Goal: Information Seeking & Learning: Learn about a topic

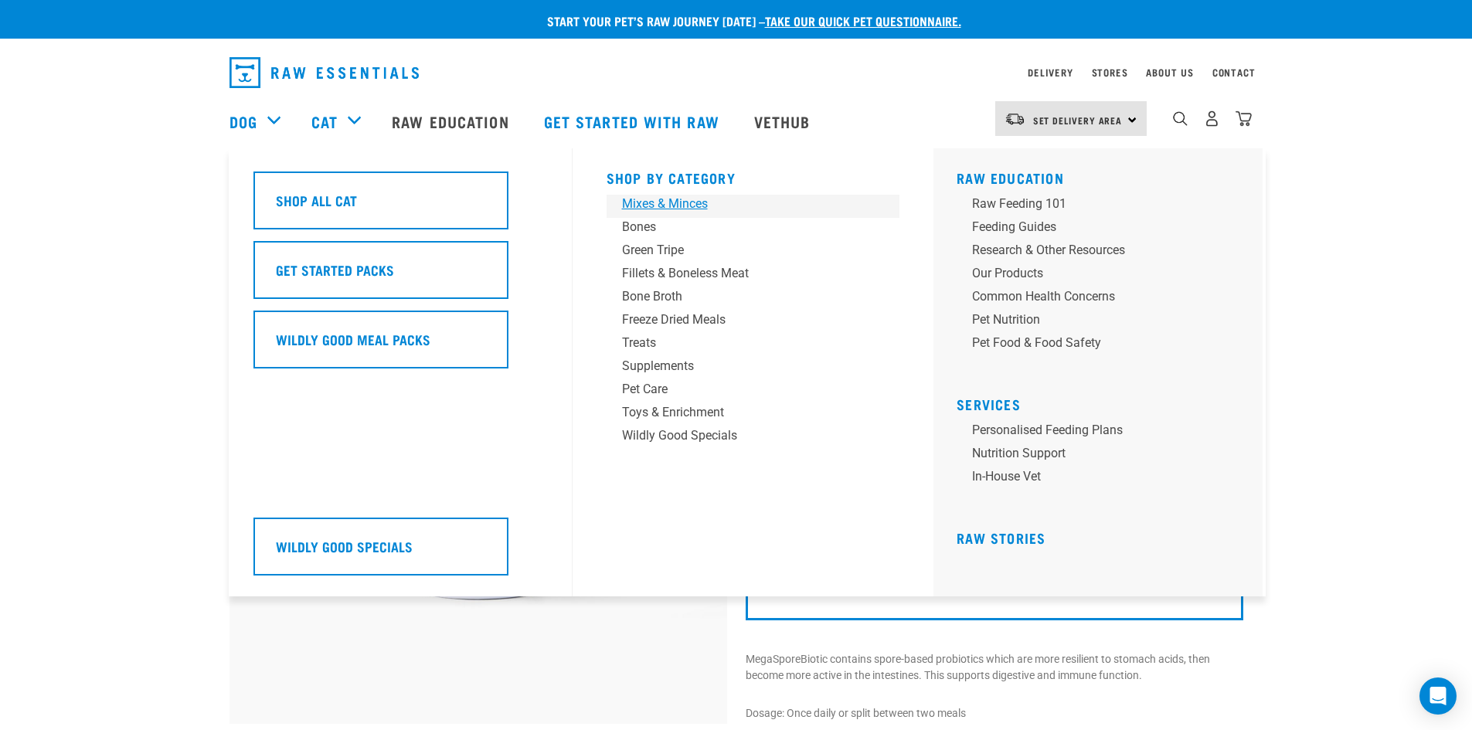
drag, startPoint x: 643, startPoint y: 196, endPoint x: 606, endPoint y: 209, distance: 39.4
click at [642, 196] on div "Mixes & Minces" at bounding box center [742, 204] width 241 height 19
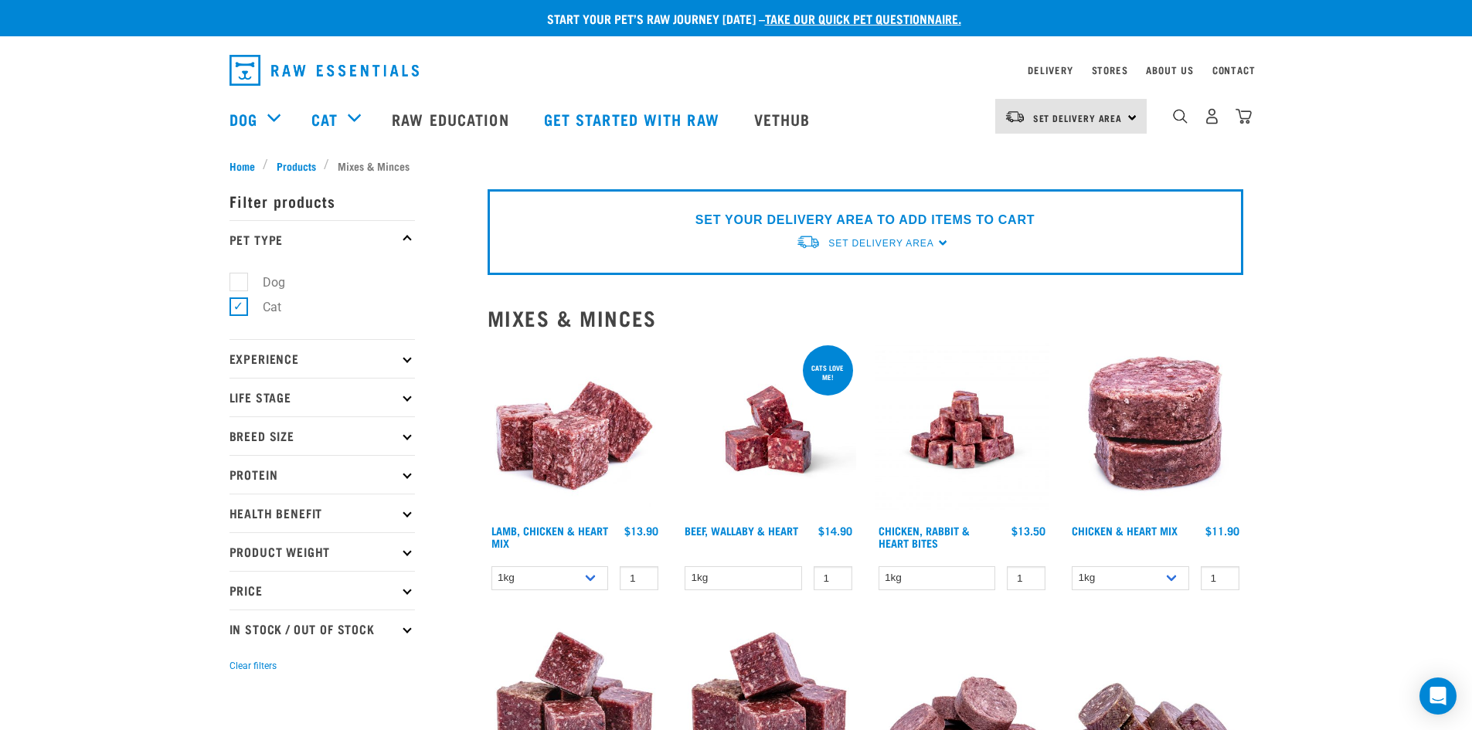
scroll to position [1, 0]
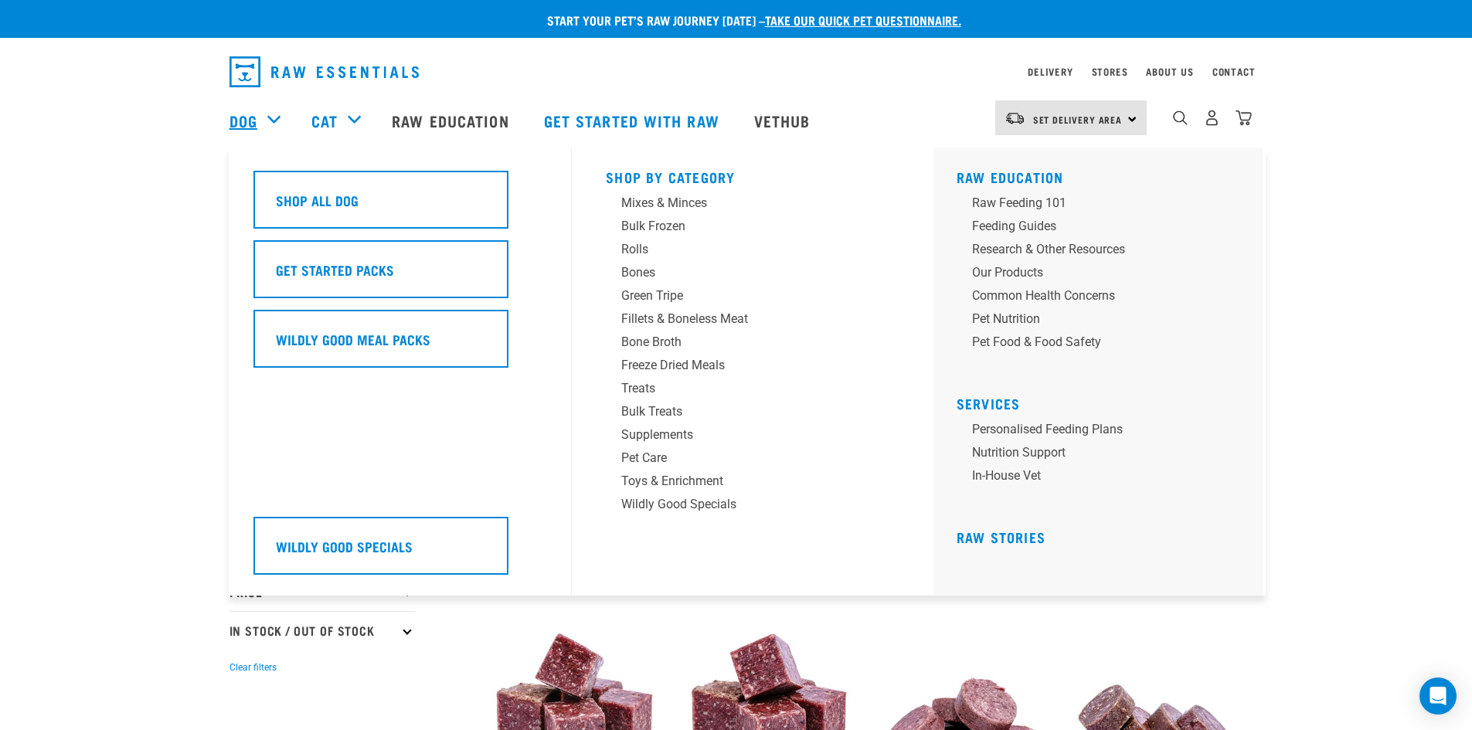
click at [236, 125] on link "Dog" at bounding box center [244, 120] width 28 height 23
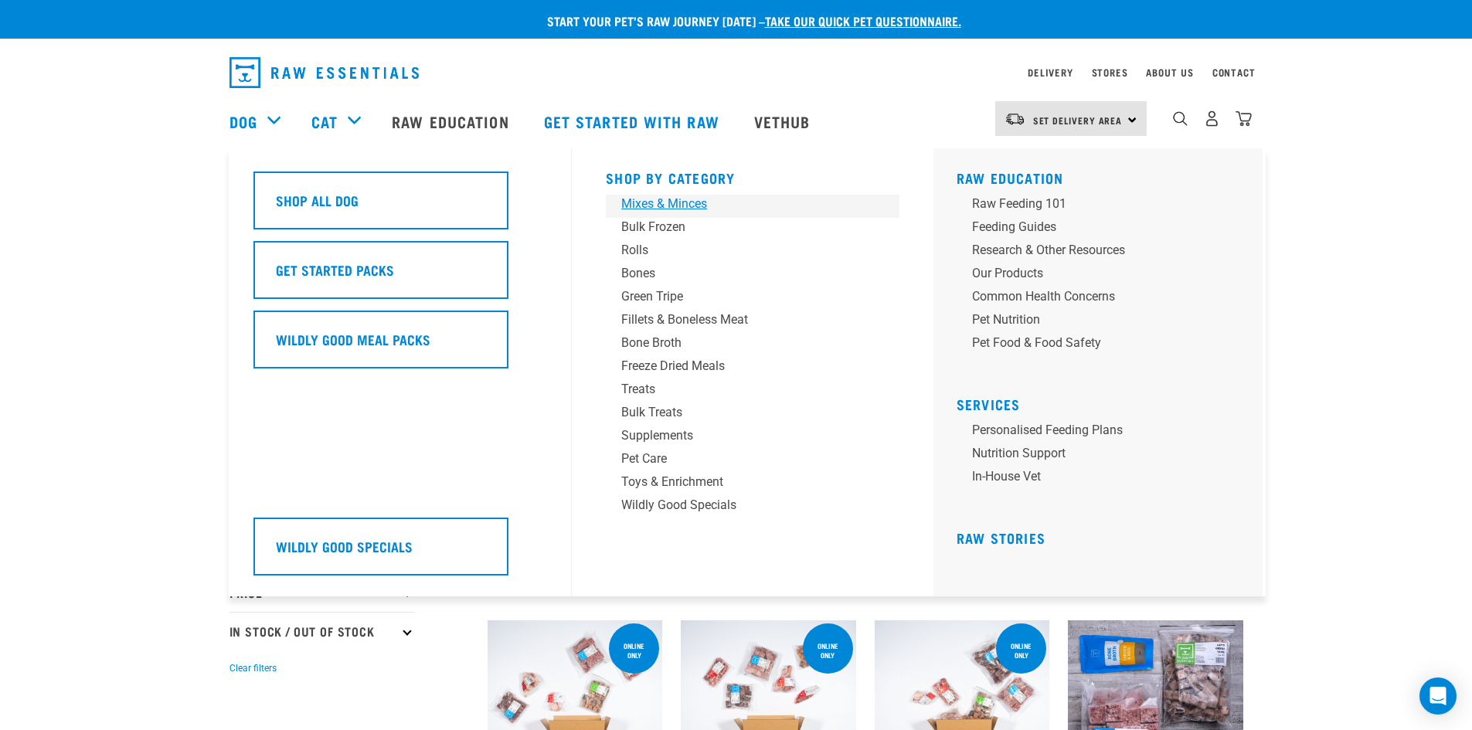
click at [649, 203] on div "Mixes & Minces" at bounding box center [741, 204] width 241 height 19
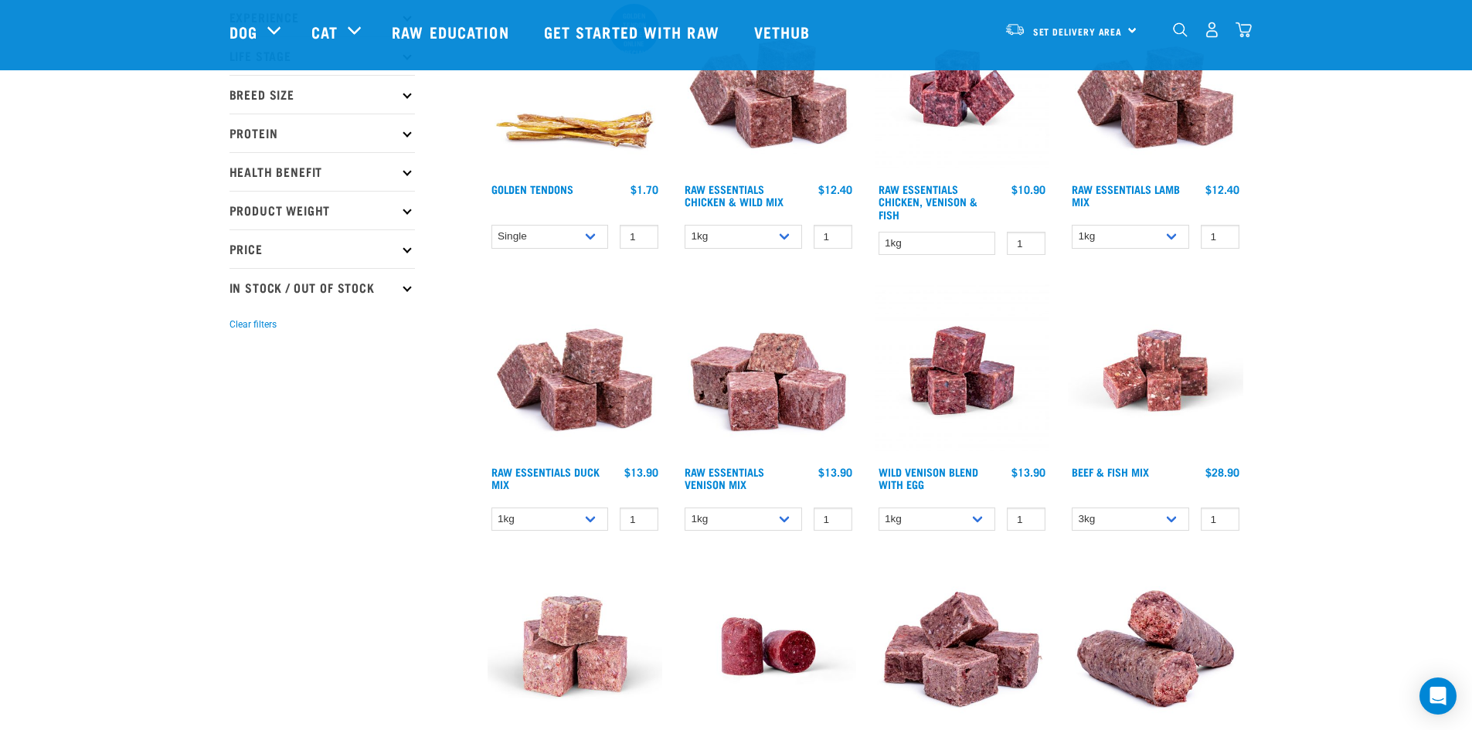
scroll to position [231, 0]
click at [717, 468] on link "Raw Essentials Venison Mix" at bounding box center [725, 477] width 80 height 18
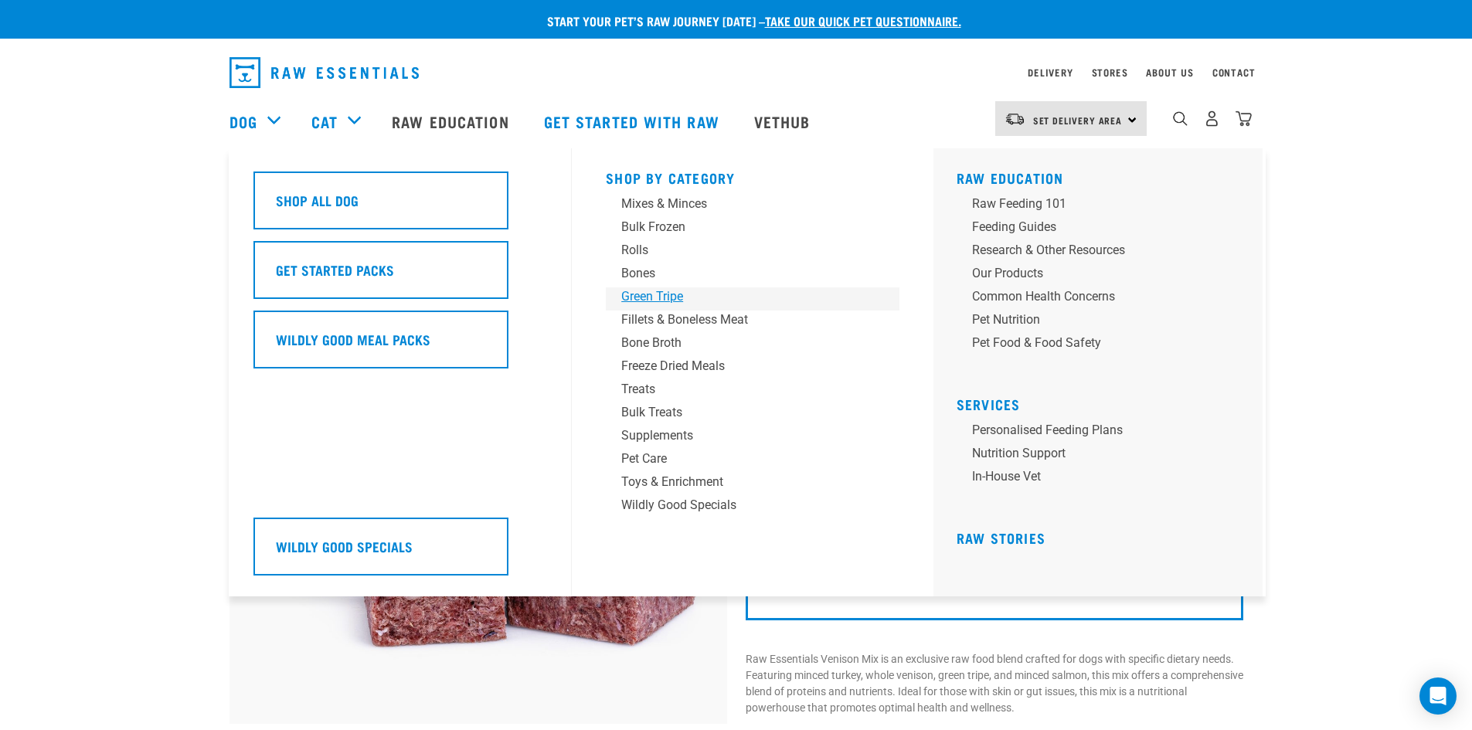
click at [638, 290] on div "Green Tripe" at bounding box center [741, 297] width 241 height 19
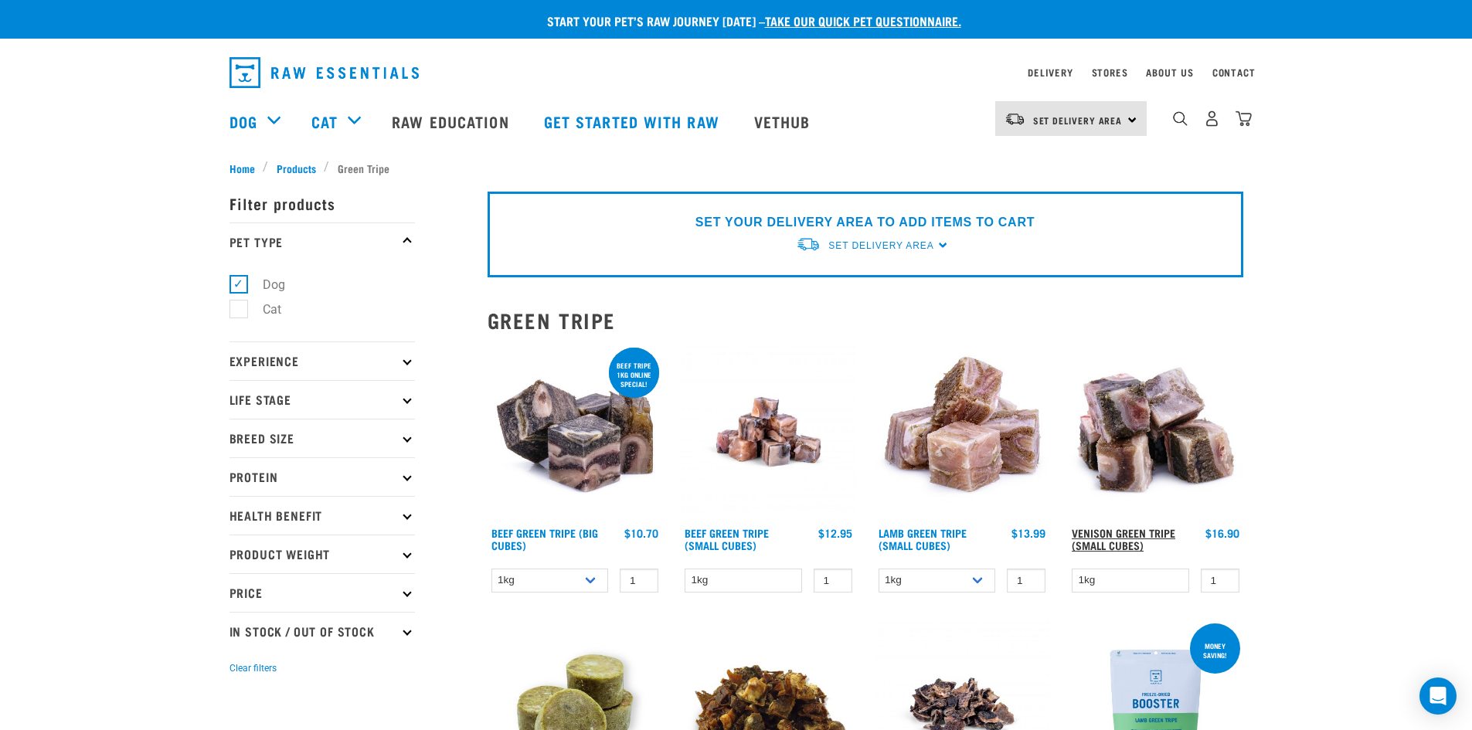
click at [1096, 530] on link "Venison Green Tripe (Small Cubes)" at bounding box center [1124, 539] width 104 height 18
click at [931, 533] on link "Lamb Green Tripe (Small Cubes)" at bounding box center [923, 539] width 88 height 18
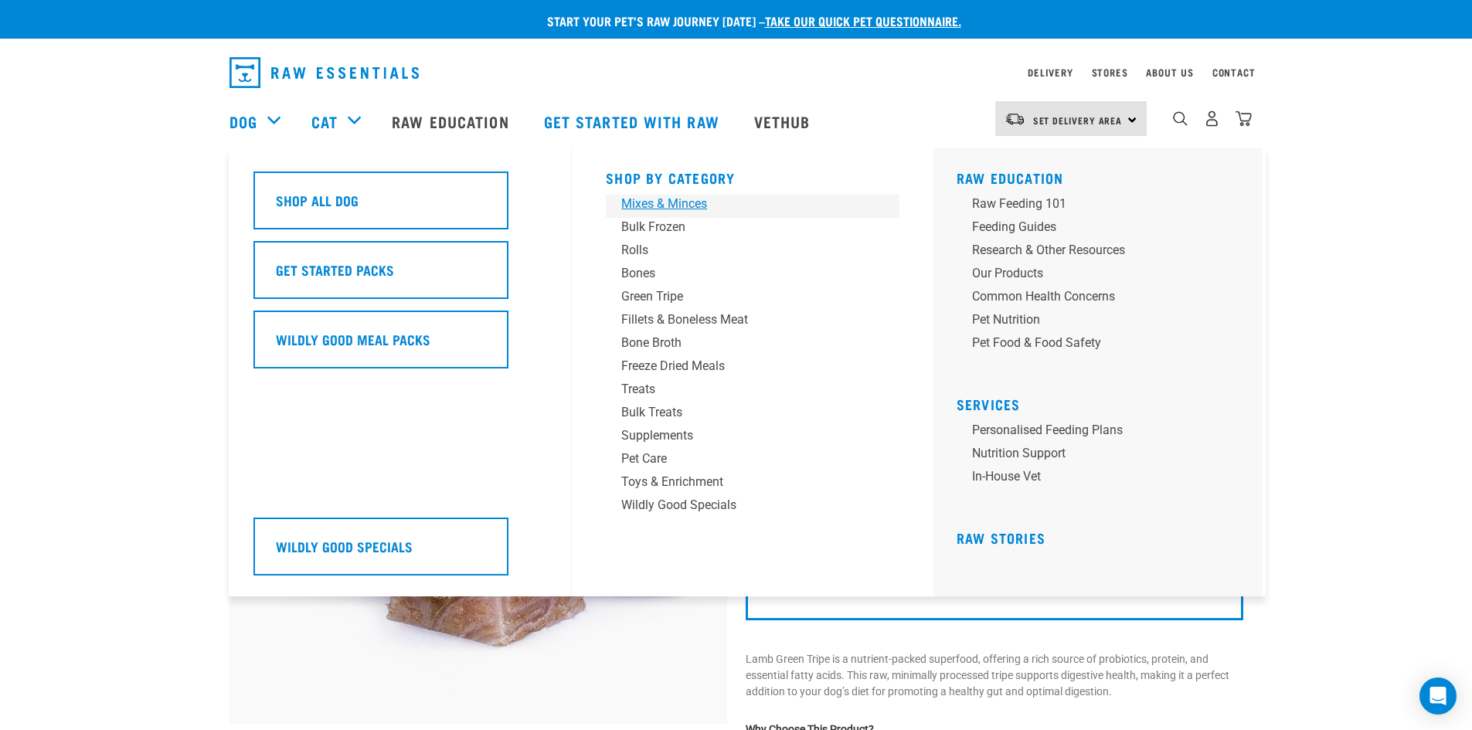
click at [652, 206] on div "Mixes & Minces" at bounding box center [741, 204] width 241 height 19
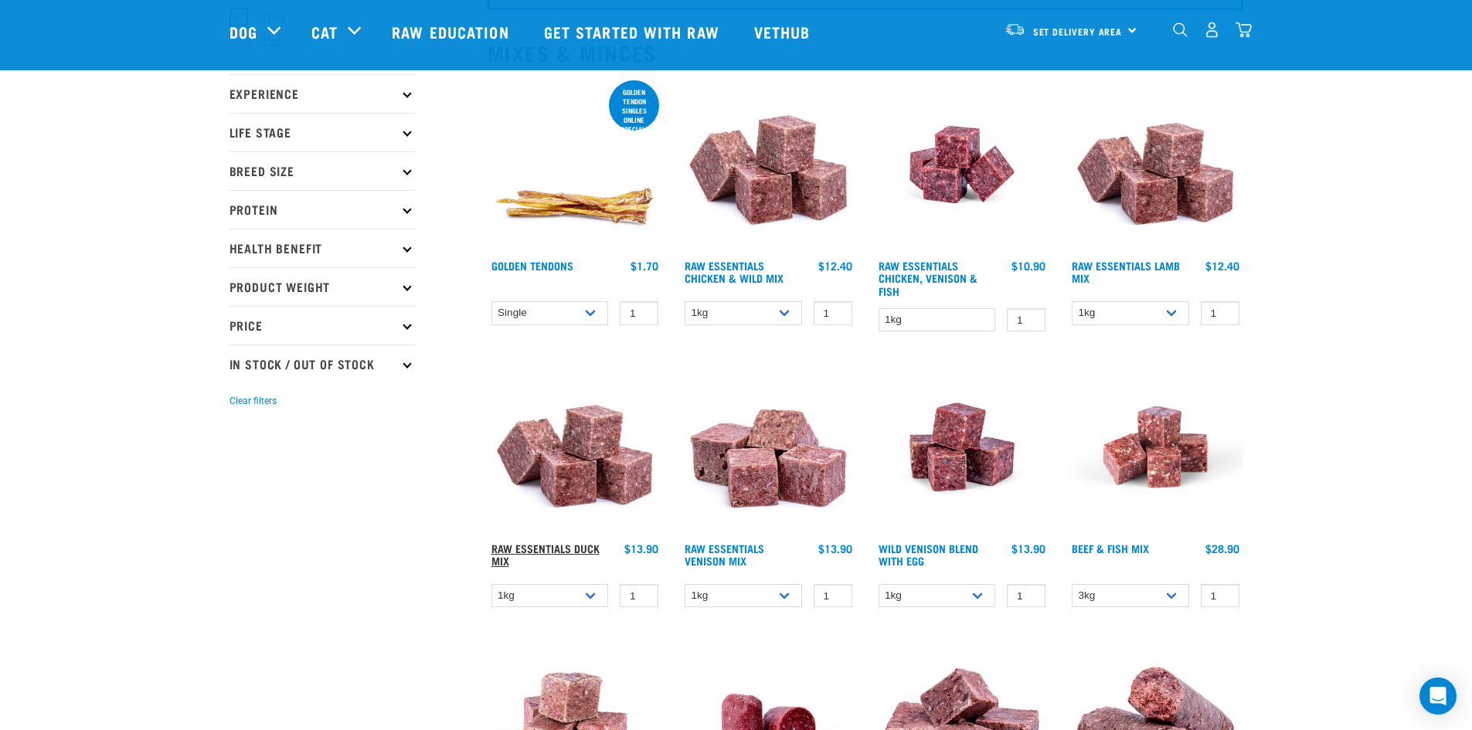
scroll to position [155, 0]
click at [550, 545] on link "Raw Essentials Duck Mix" at bounding box center [546, 554] width 108 height 18
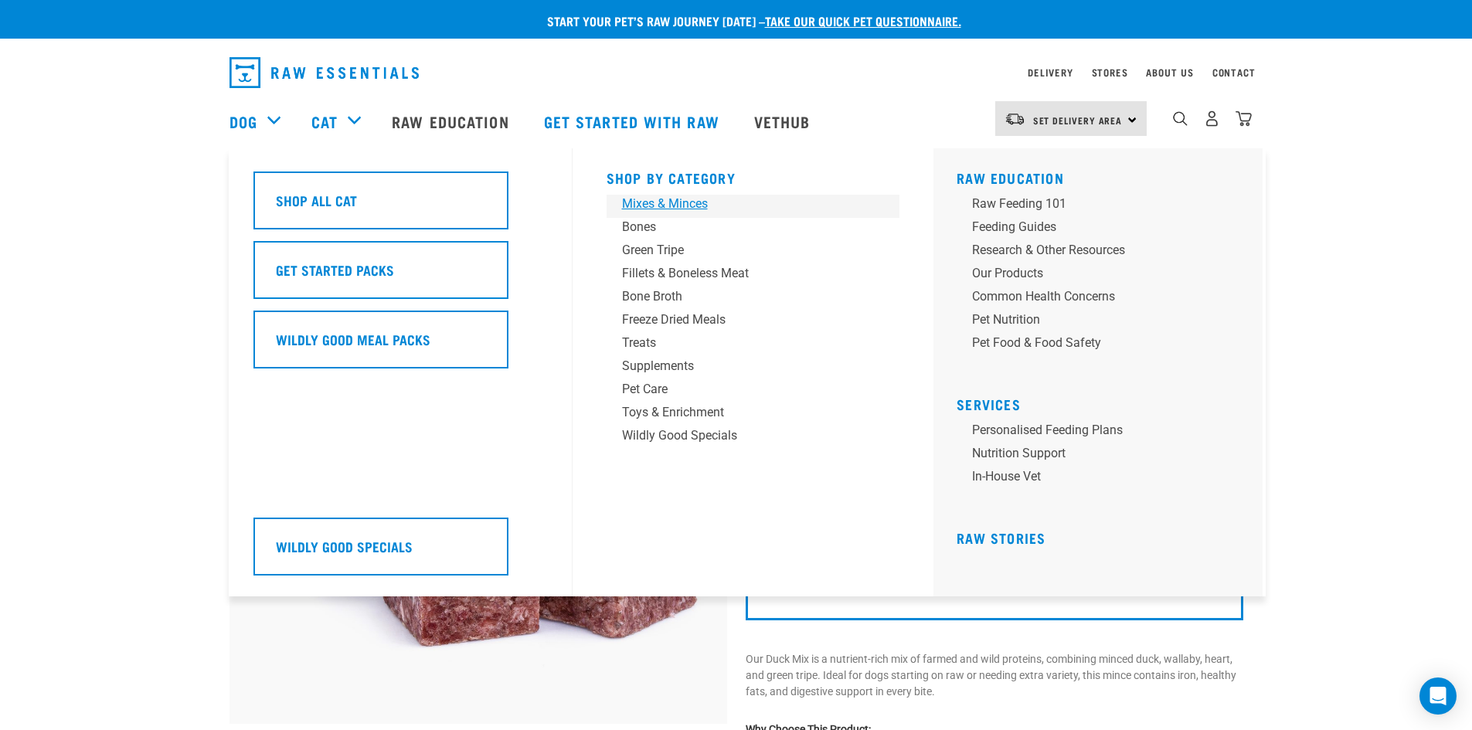
click at [668, 202] on div "Mixes & Minces" at bounding box center [742, 204] width 241 height 19
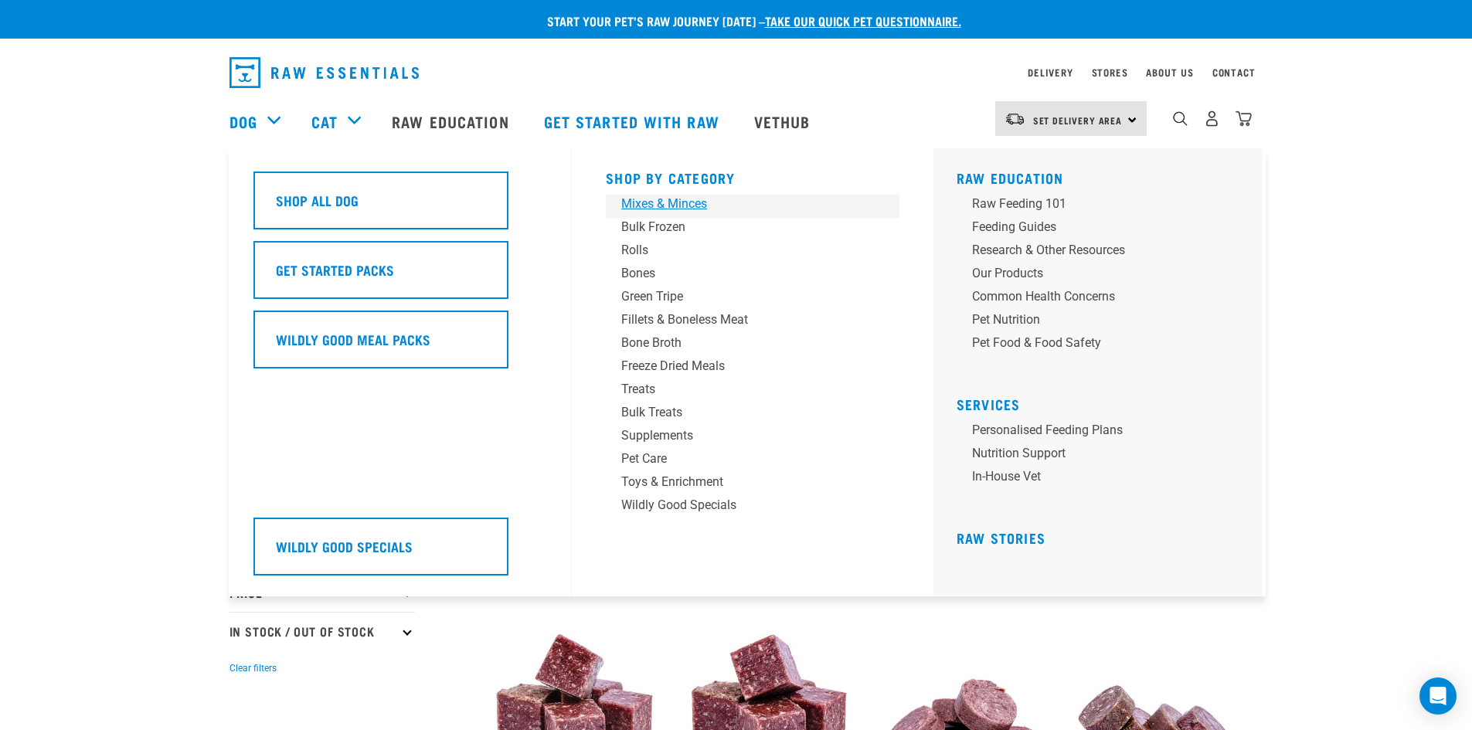
click at [650, 197] on div "Mixes & Minces" at bounding box center [741, 204] width 241 height 19
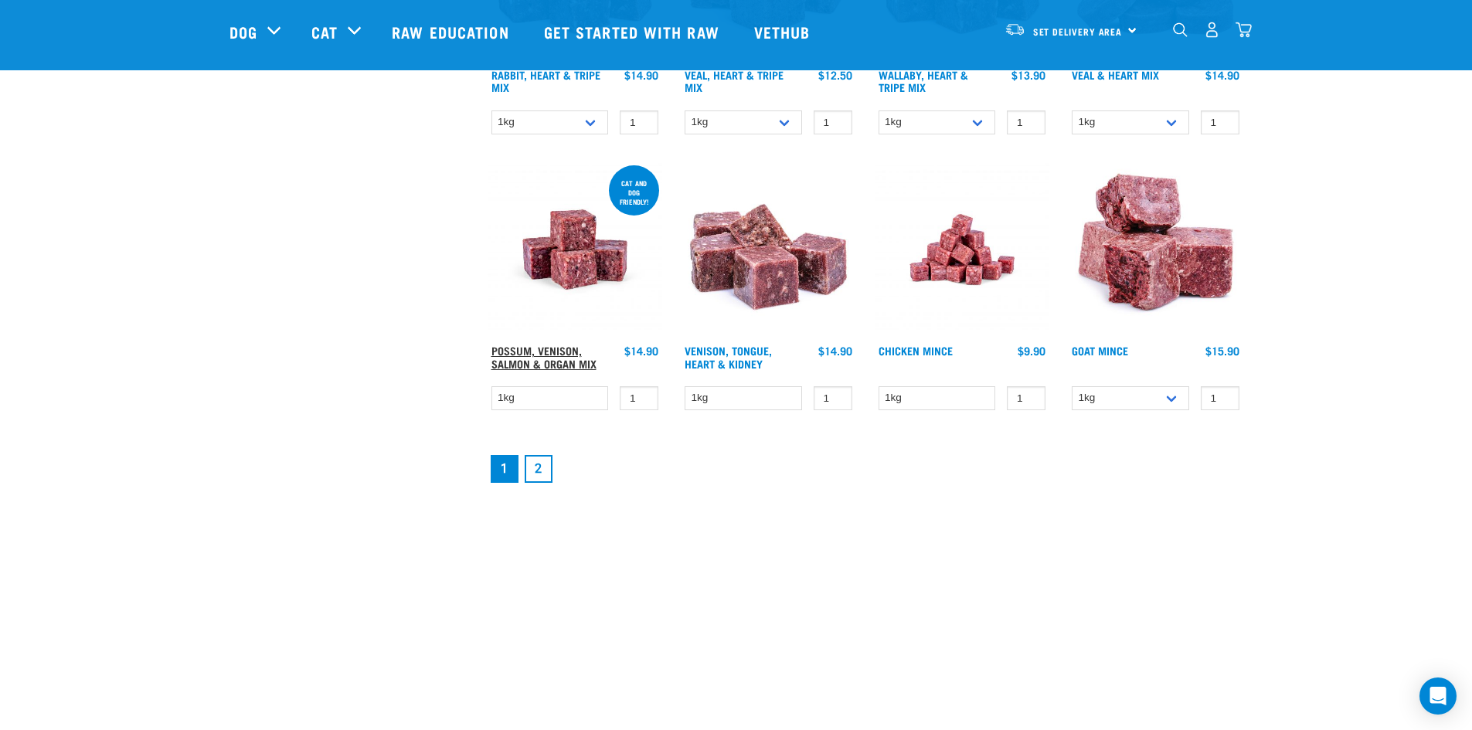
scroll to position [2008, 0]
click at [548, 357] on link "Possum, Venison, Salmon & Organ Mix" at bounding box center [544, 356] width 105 height 18
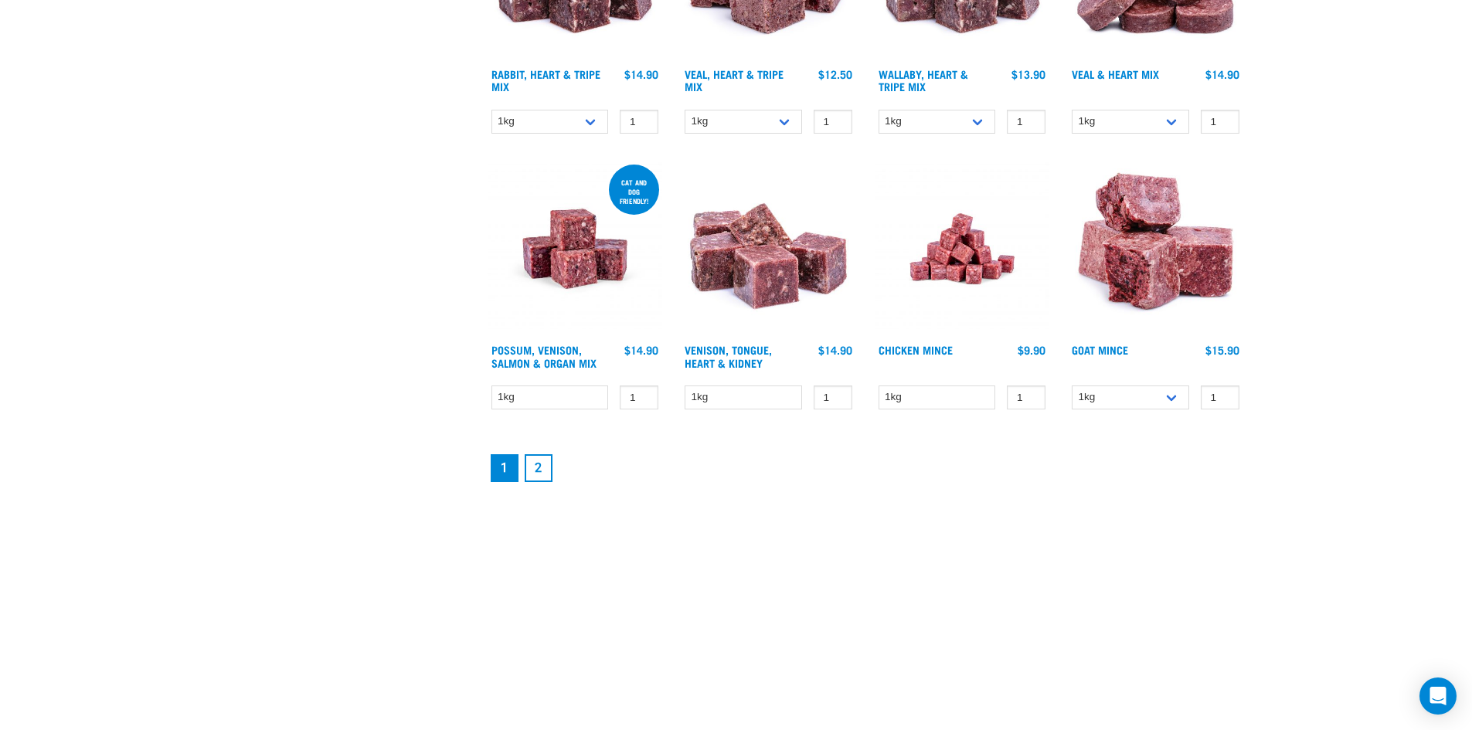
click at [543, 474] on link "2" at bounding box center [539, 468] width 28 height 28
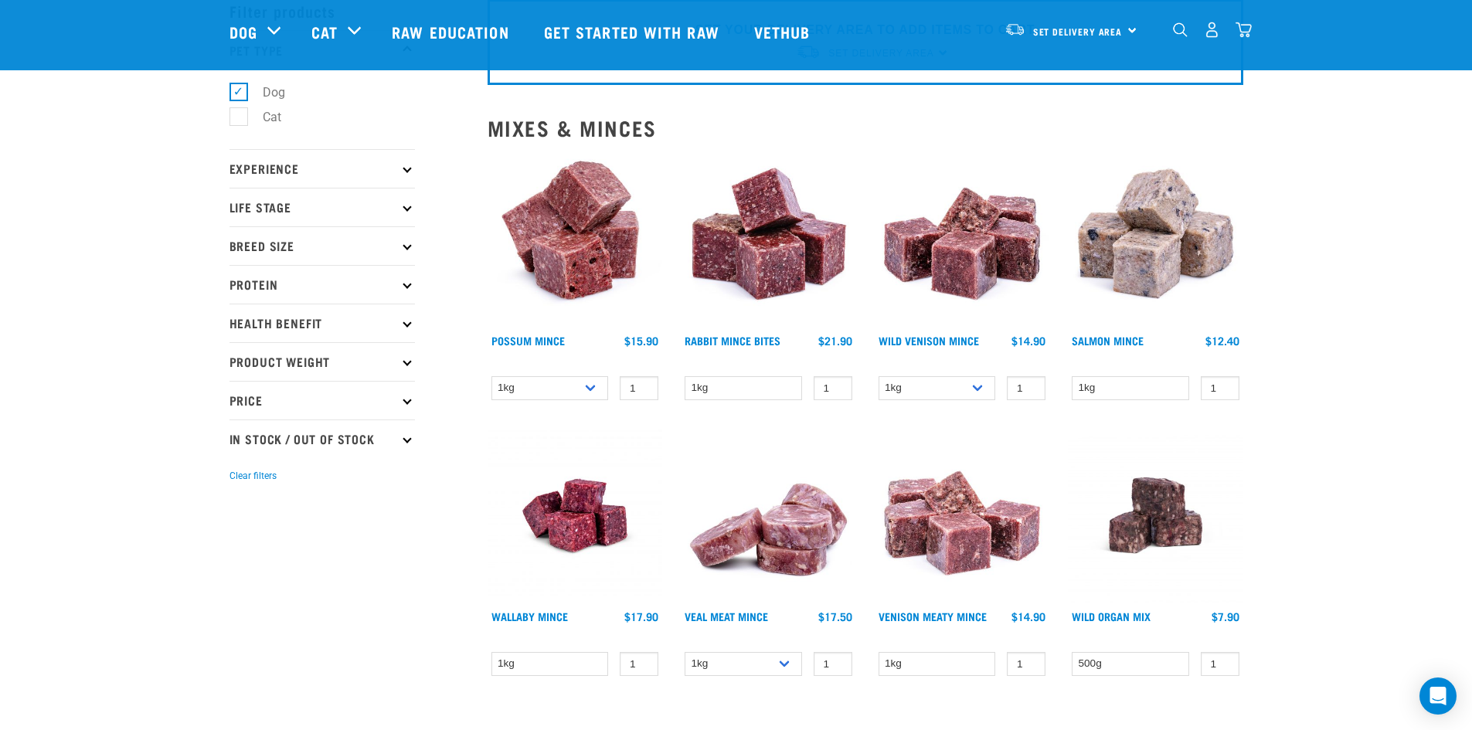
scroll to position [78, 0]
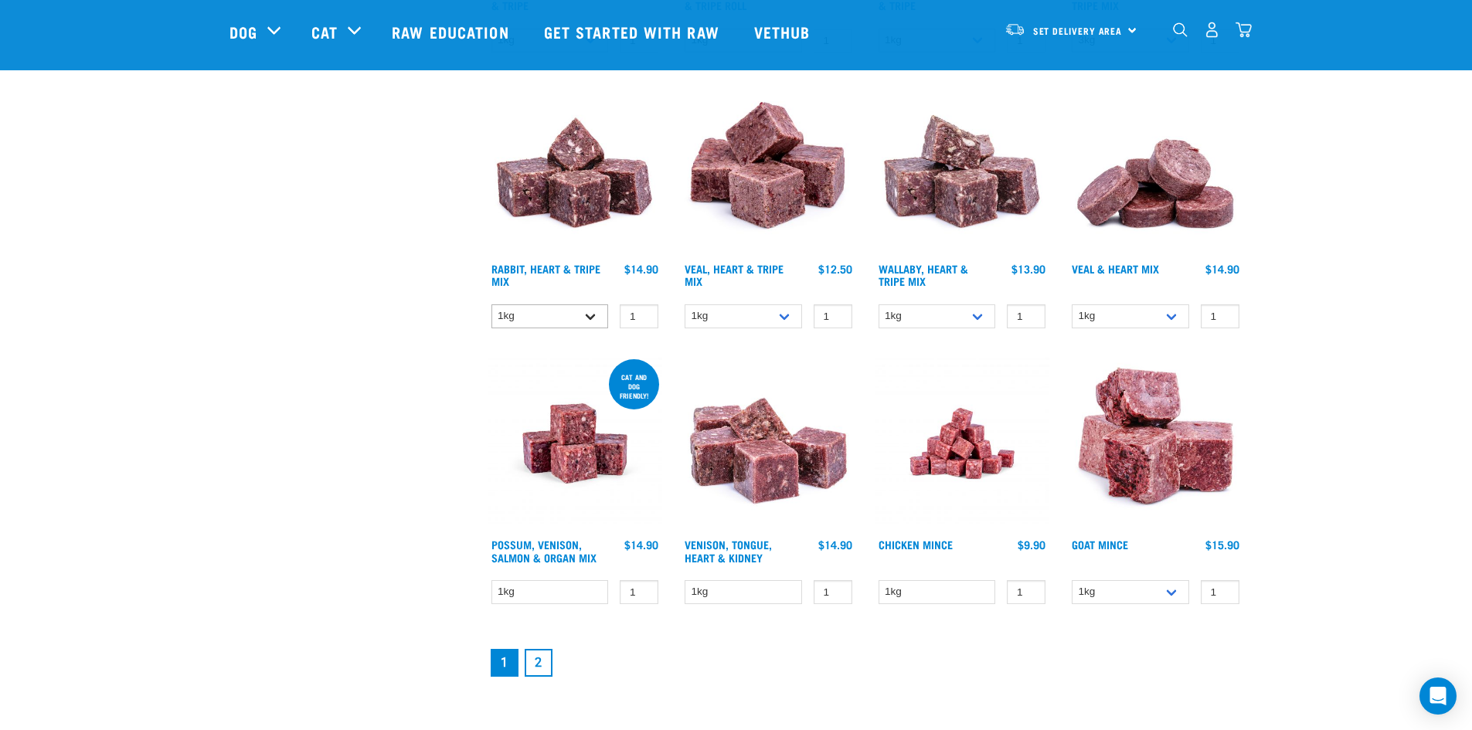
scroll to position [1813, 0]
click at [550, 268] on link "Rabbit, Heart & Tripe Mix" at bounding box center [546, 276] width 109 height 18
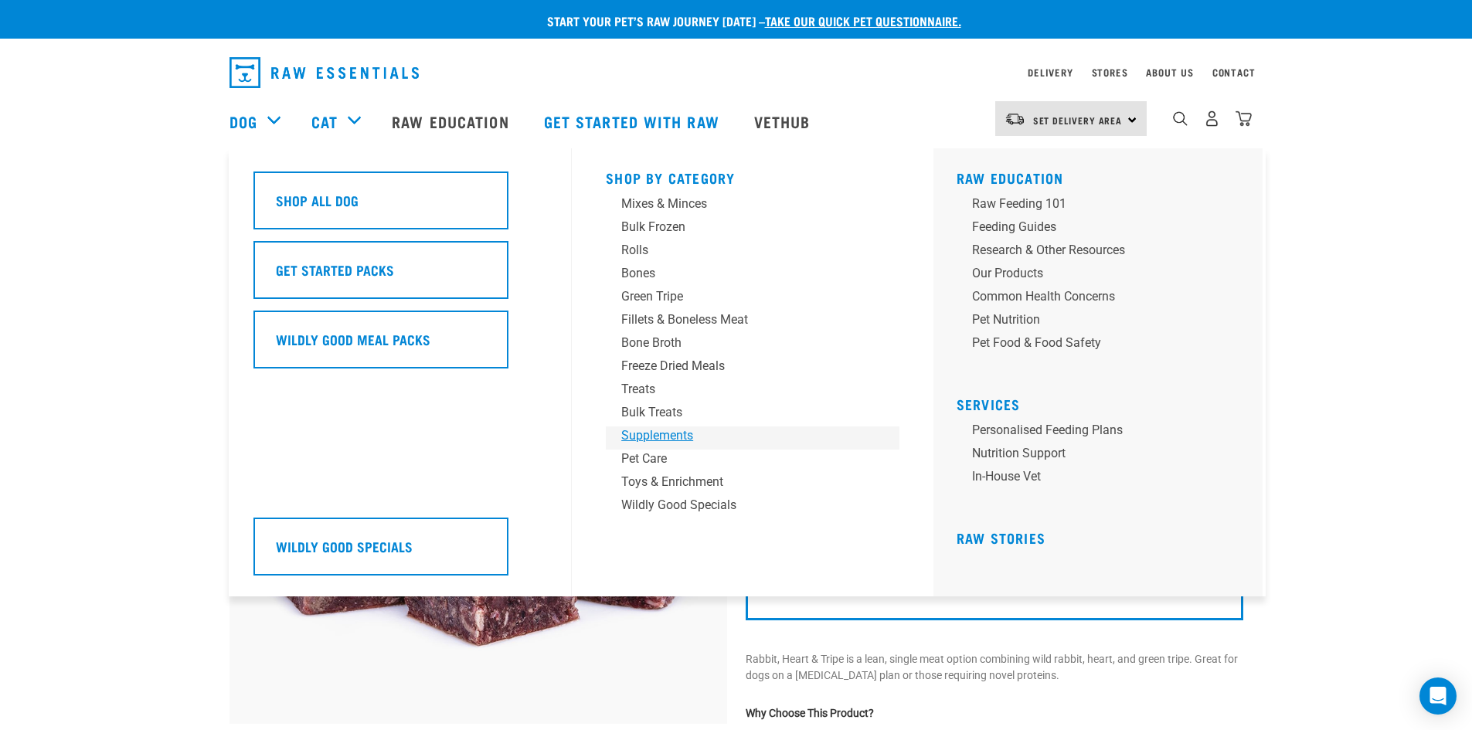
click at [675, 433] on div "Supplements" at bounding box center [741, 436] width 241 height 19
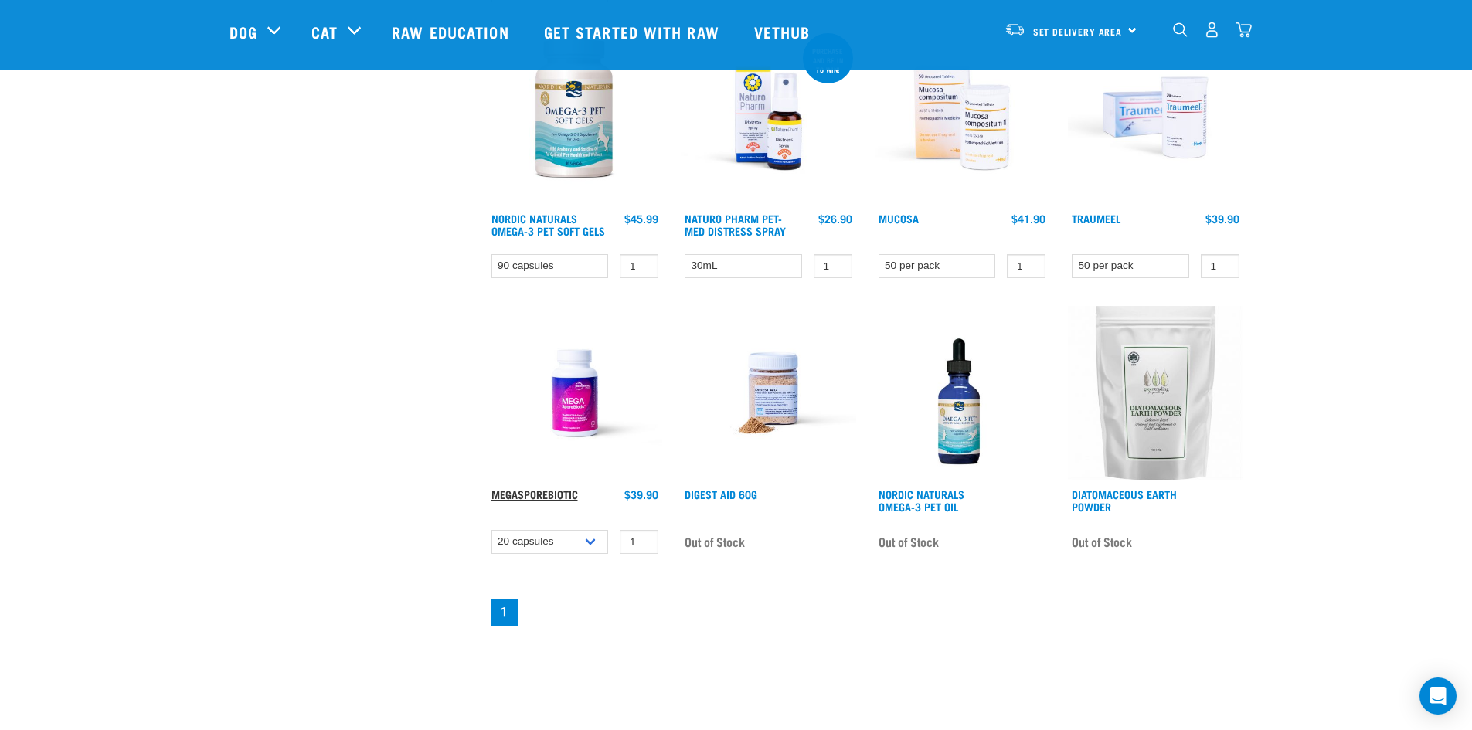
scroll to position [773, 0]
click at [547, 493] on link "MegaSporeBiotic" at bounding box center [535, 493] width 87 height 5
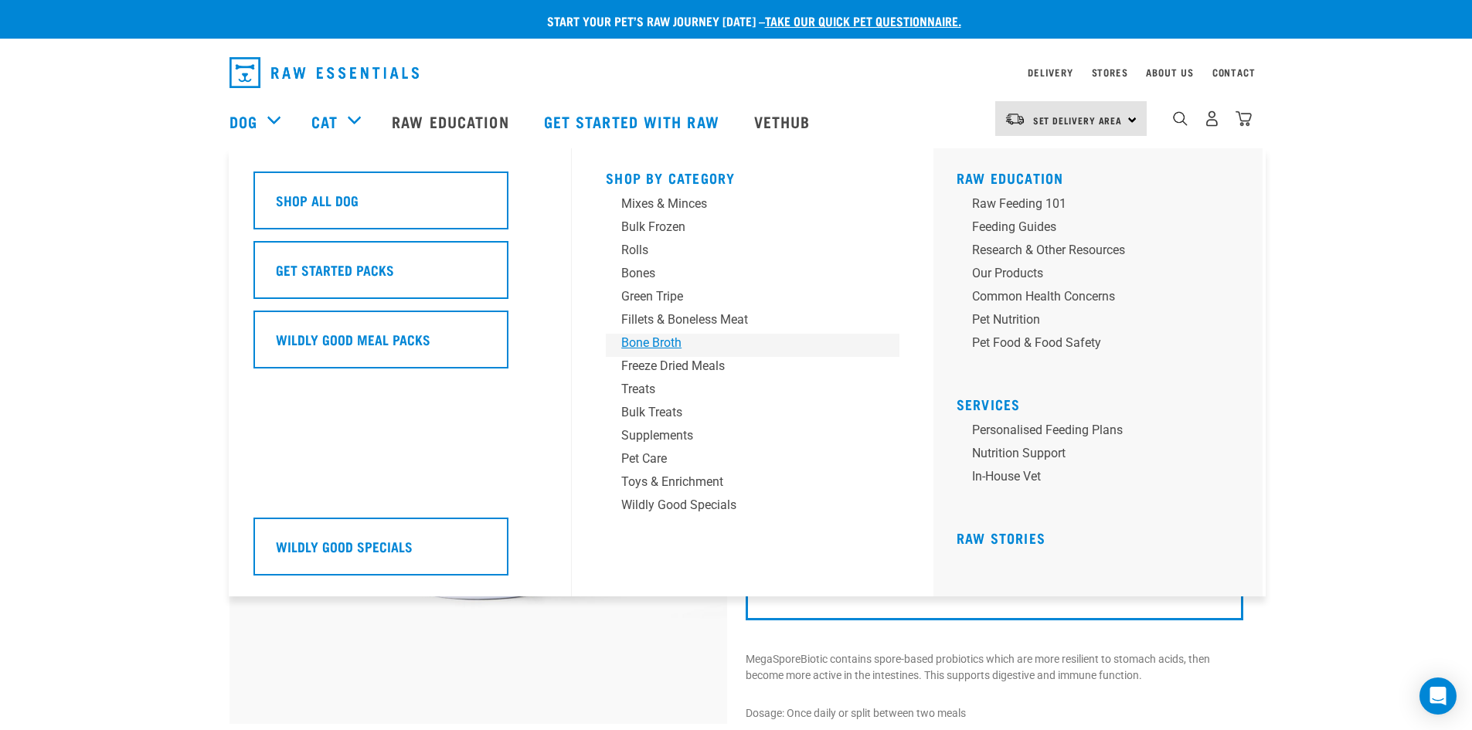
click at [652, 342] on div "Bone Broth" at bounding box center [741, 343] width 241 height 19
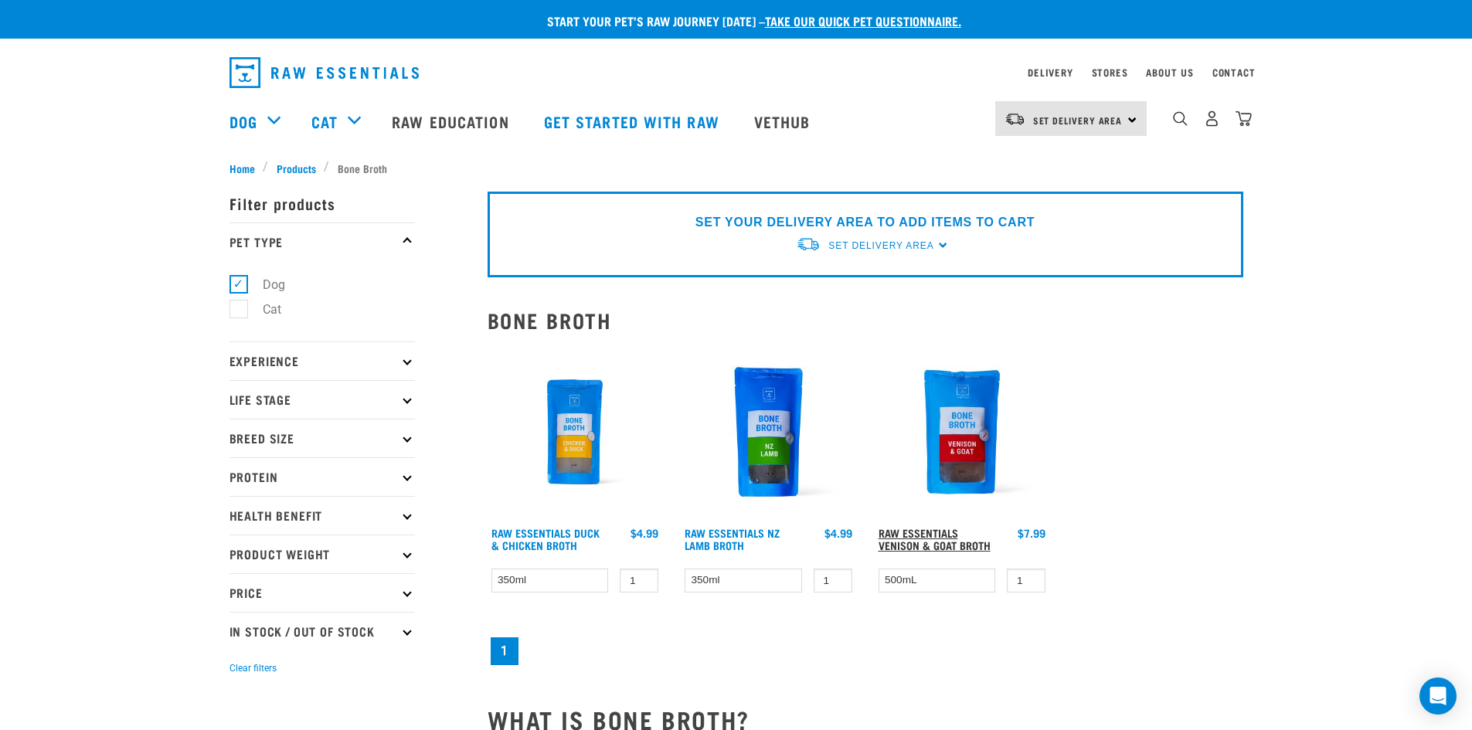
click at [929, 530] on link "Raw Essentials Venison & Goat Broth" at bounding box center [935, 539] width 112 height 18
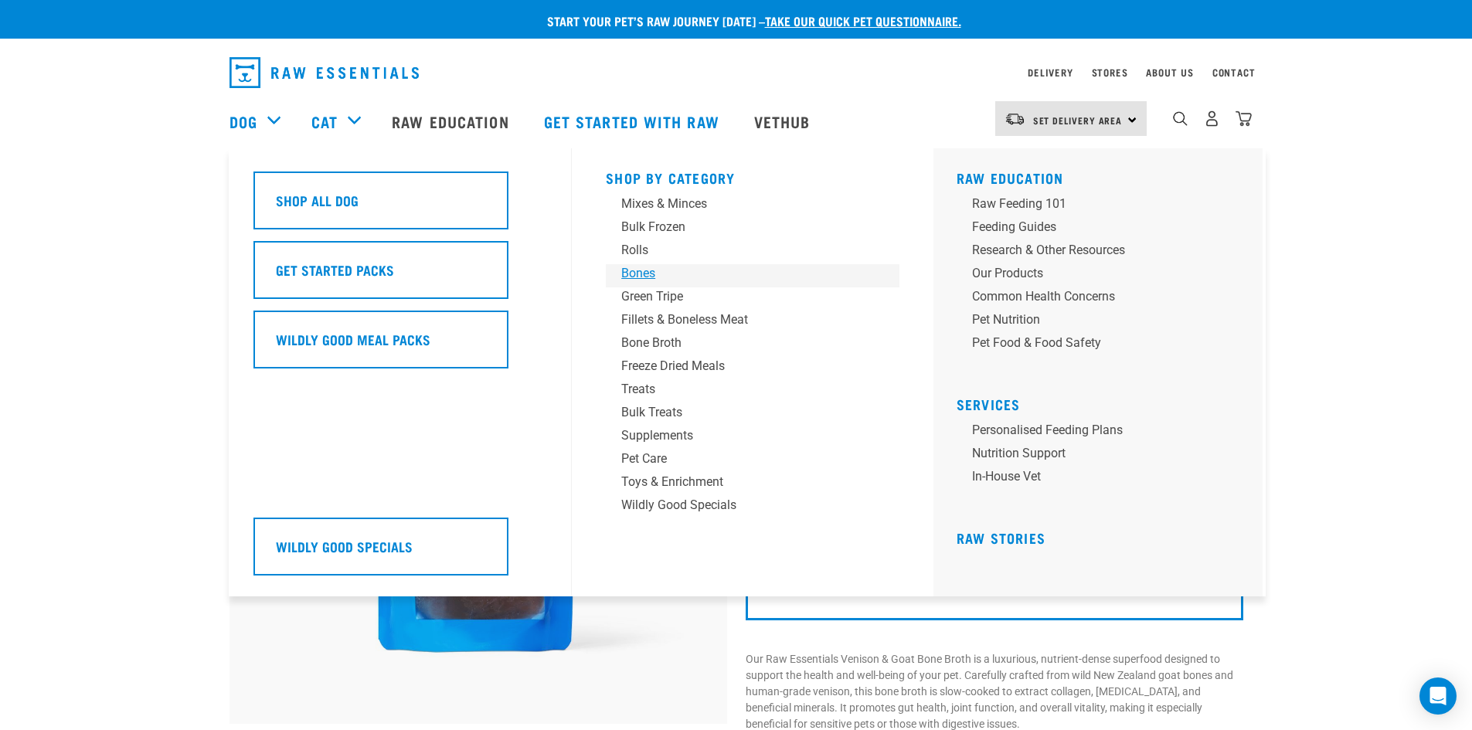
click at [655, 271] on div "Bones" at bounding box center [741, 273] width 241 height 19
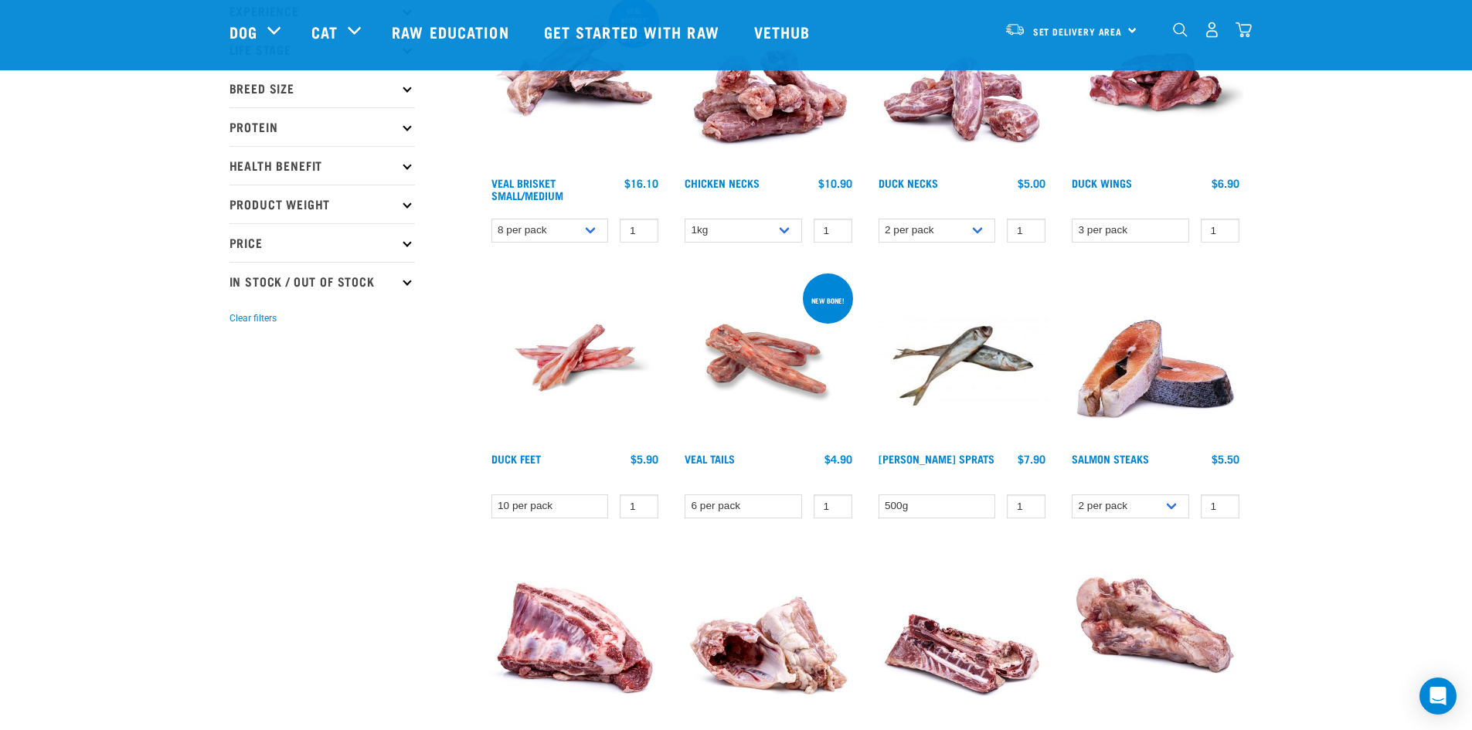
scroll to position [238, 0]
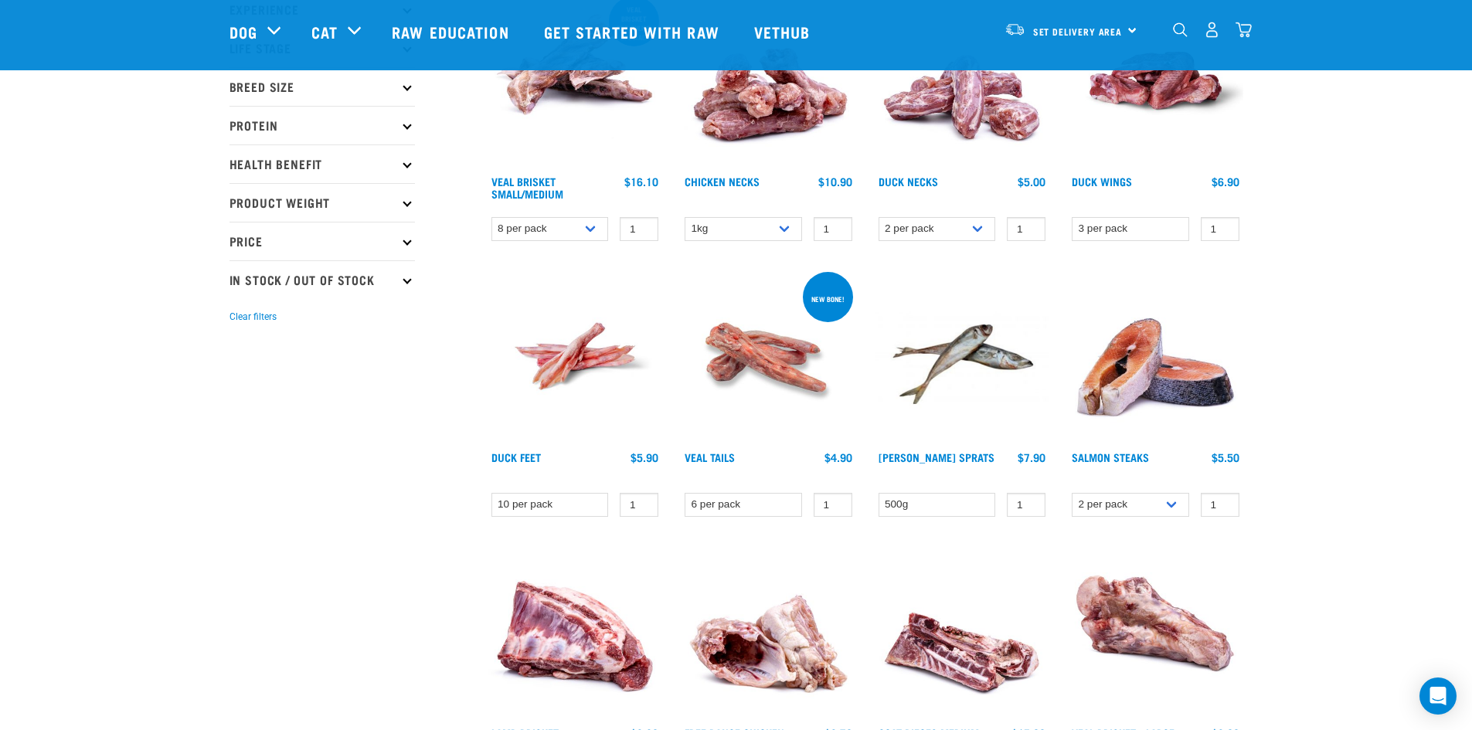
click at [534, 174] on div "Veal Brisket 8pp online special! Veal Brisket Small/Medium 1 0 0" at bounding box center [575, 122] width 194 height 276
click at [547, 191] on link "Veal Brisket Small/Medium" at bounding box center [528, 188] width 72 height 18
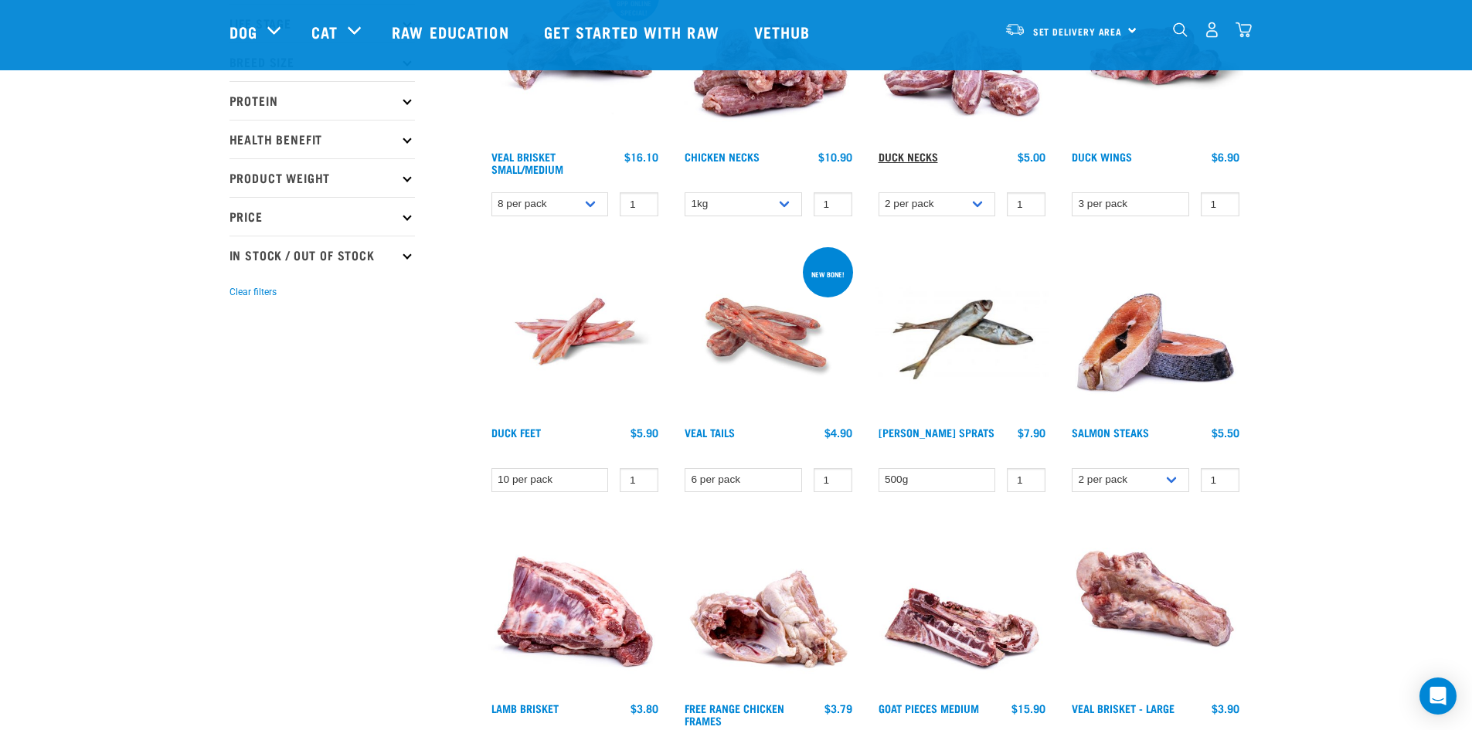
scroll to position [261, 0]
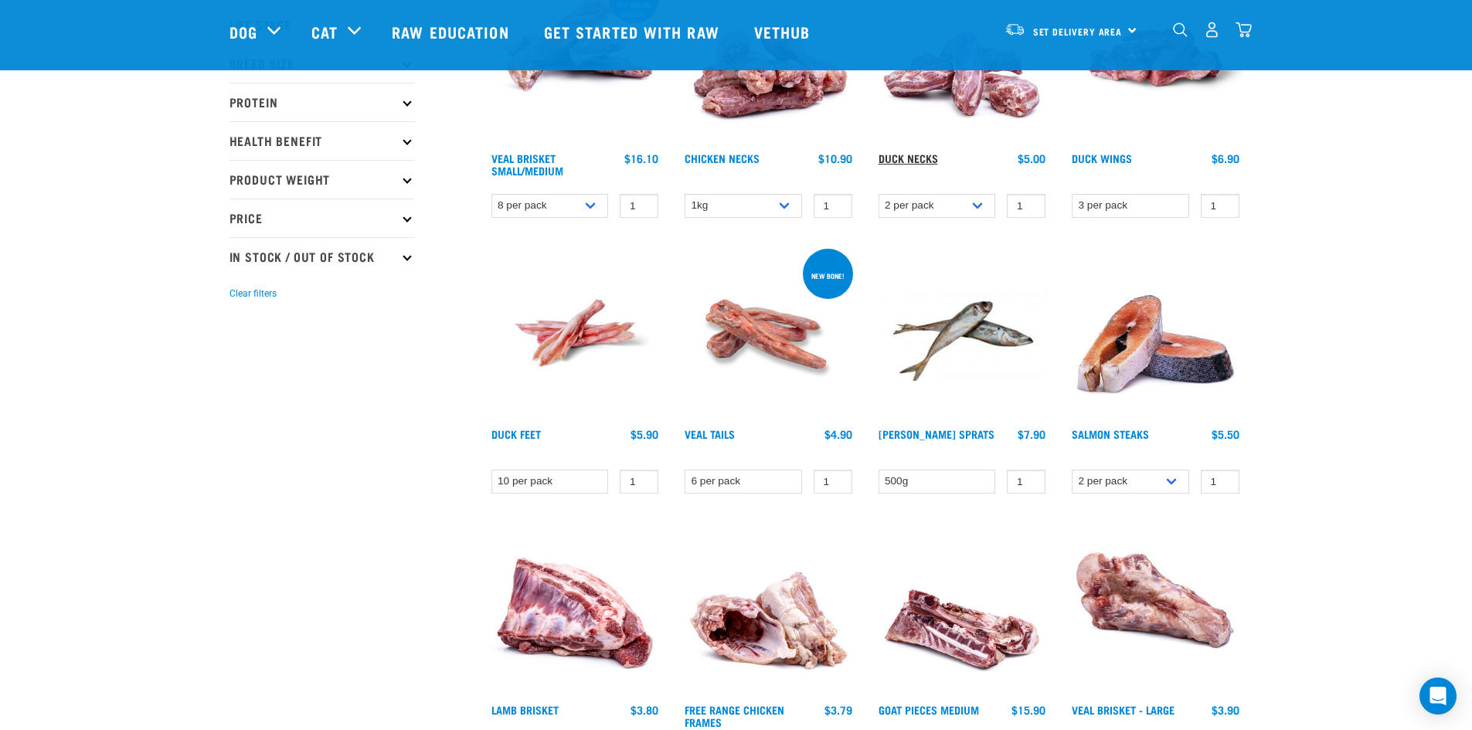
click at [911, 156] on link "Duck Necks" at bounding box center [909, 157] width 60 height 5
